Goal: Navigation & Orientation: Find specific page/section

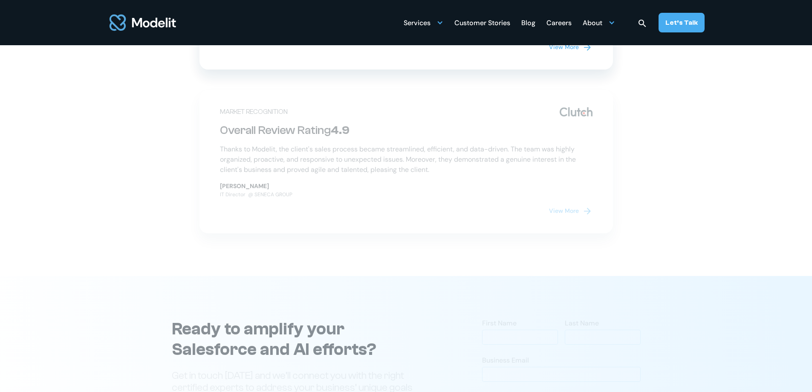
scroll to position [3280, 0]
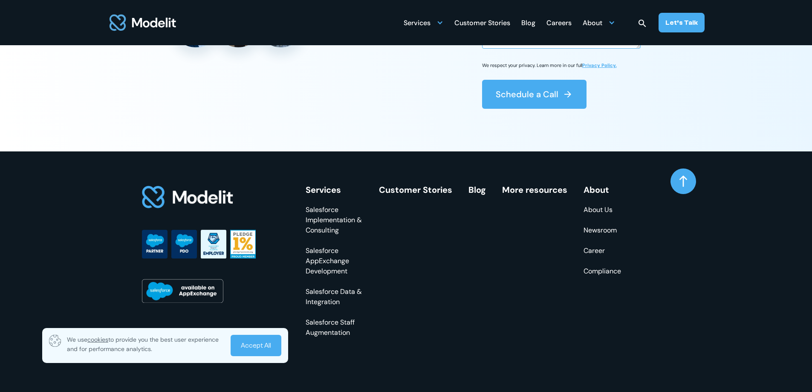
click at [561, 25] on div "Careers" at bounding box center [558, 23] width 25 height 17
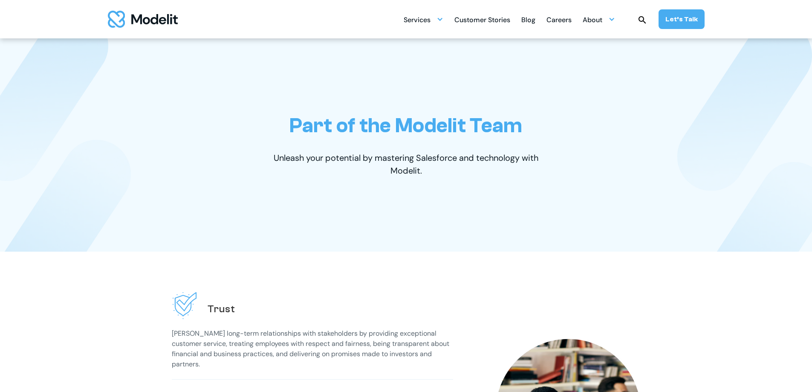
click at [565, 23] on div "Careers" at bounding box center [558, 20] width 25 height 17
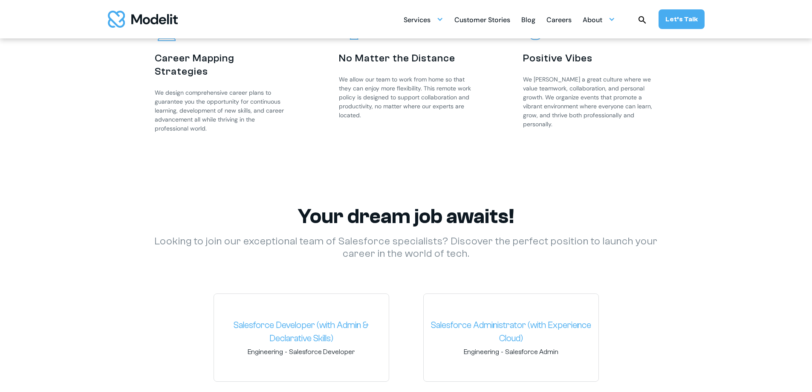
scroll to position [1321, 0]
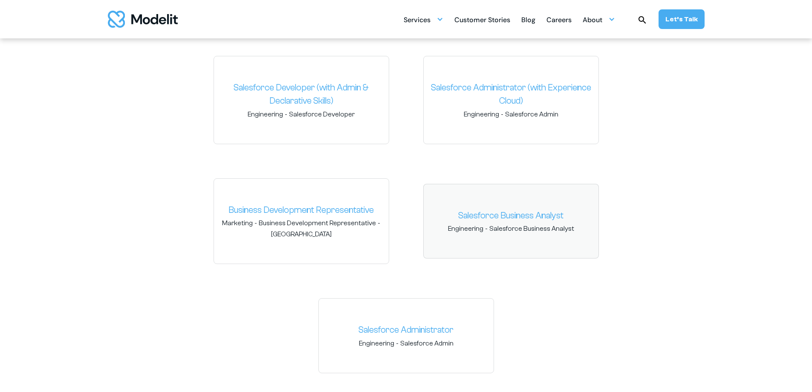
click at [483, 218] on link "Salesforce Business Analyst" at bounding box center [510, 216] width 161 height 14
